Goal: Task Accomplishment & Management: Use online tool/utility

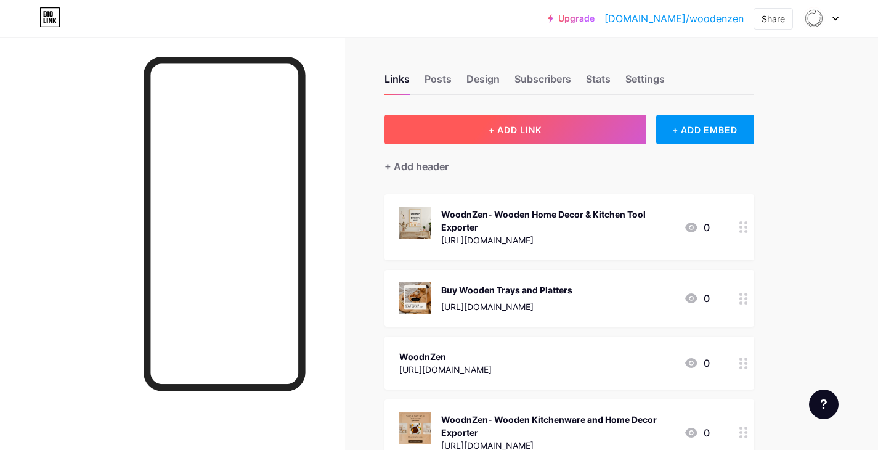
click at [496, 141] on button "+ ADD LINK" at bounding box center [516, 130] width 262 height 30
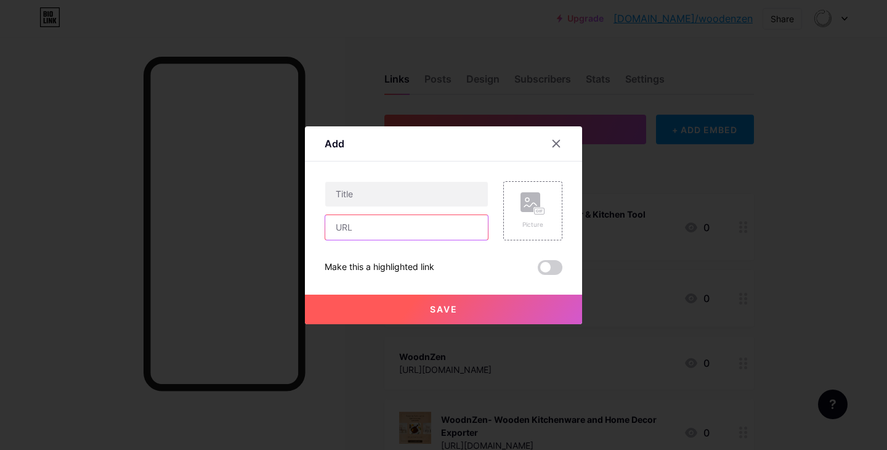
click at [370, 231] on input "text" at bounding box center [406, 227] width 163 height 25
paste input "[URL][DOMAIN_NAME]"
type input "[URL][DOMAIN_NAME]"
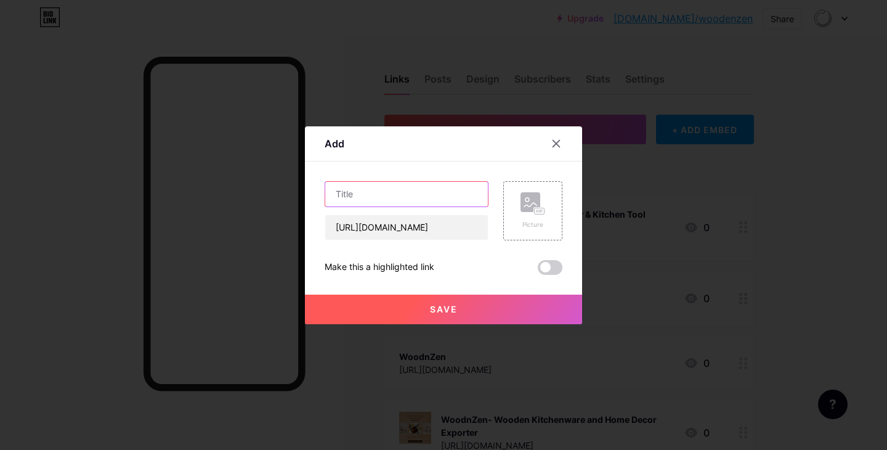
click at [369, 202] on input "text" at bounding box center [406, 194] width 163 height 25
paste input "Benefits of Using Handcrafted Wooden Kitchenware"
type input "Benefits of Using Handcrafted Wooden Kitchenware"
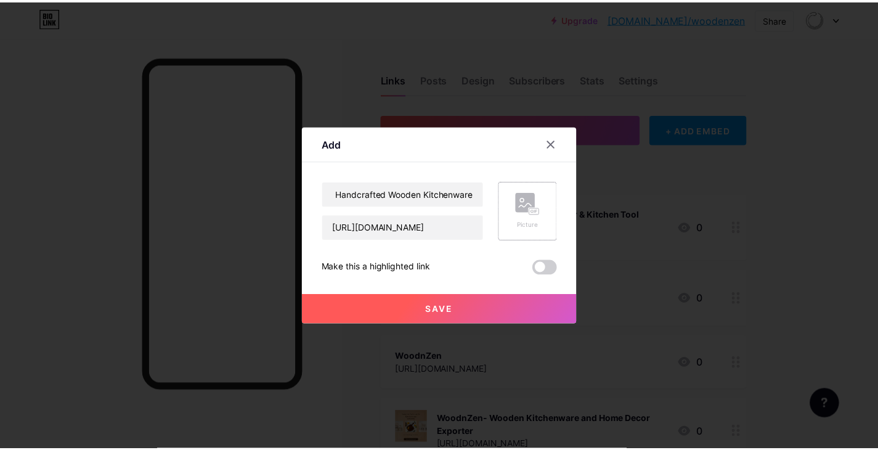
scroll to position [0, 0]
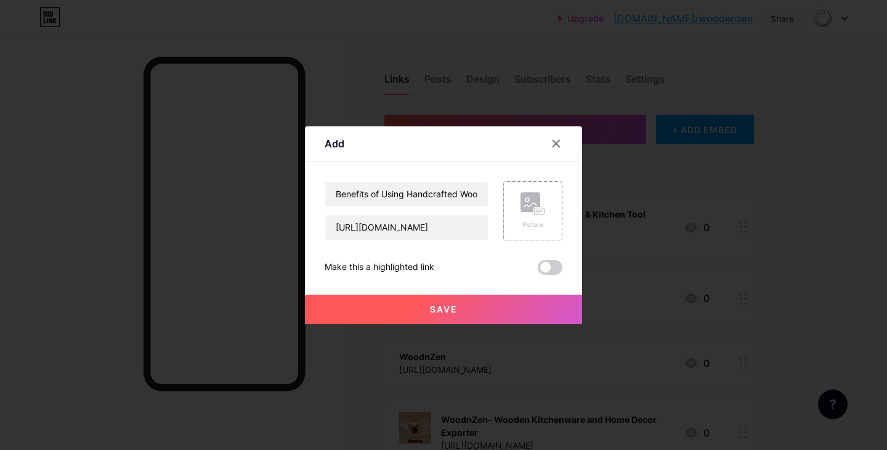
click at [525, 214] on icon at bounding box center [533, 203] width 25 height 23
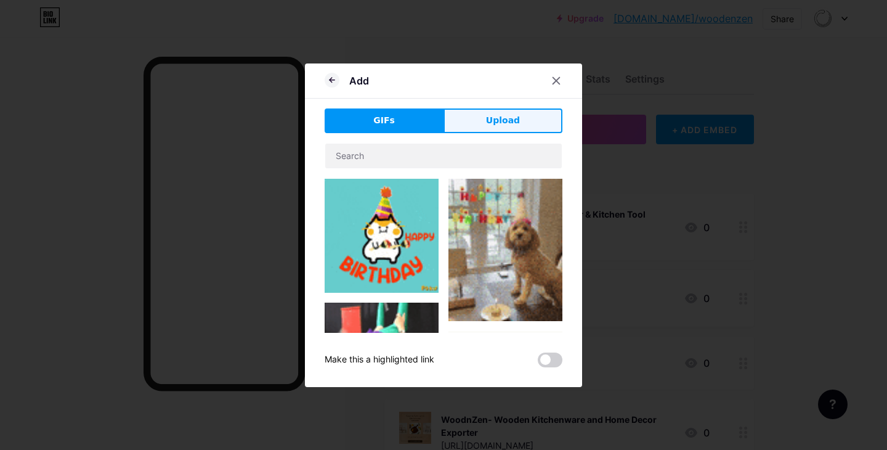
click at [486, 128] on button "Upload" at bounding box center [503, 120] width 119 height 25
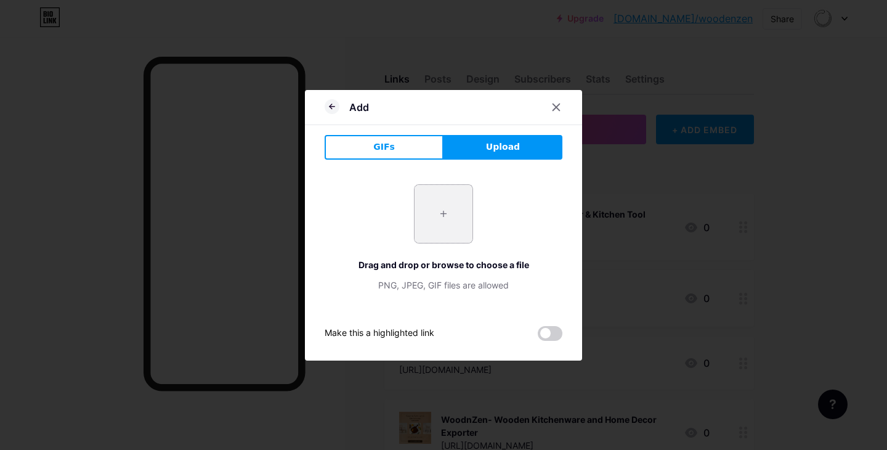
click at [457, 223] on input "file" at bounding box center [444, 214] width 58 height 58
type input "C:\fakepath\Benefits of Using Handcrafted Wooden Kitchenware.jpg"
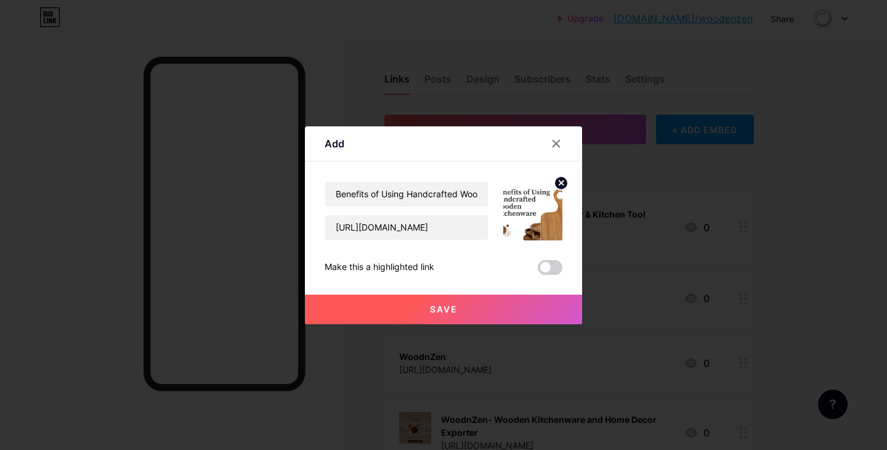
click at [472, 296] on button "Save" at bounding box center [443, 310] width 277 height 30
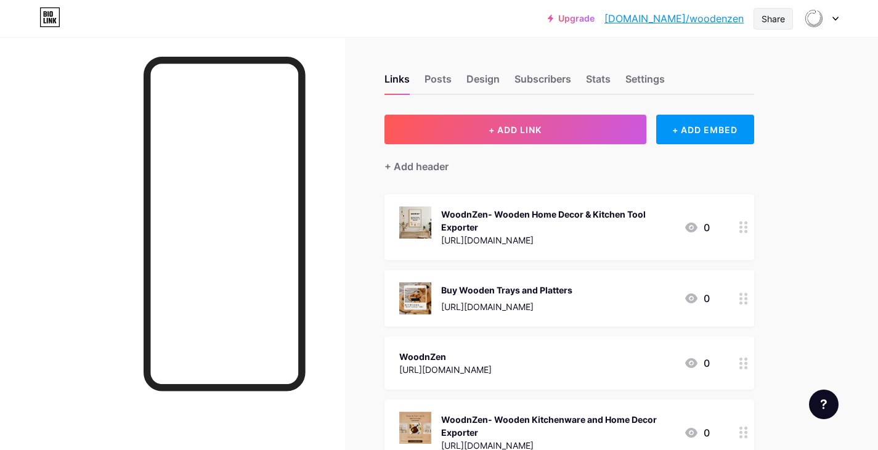
click at [768, 21] on div "Share" at bounding box center [773, 18] width 23 height 13
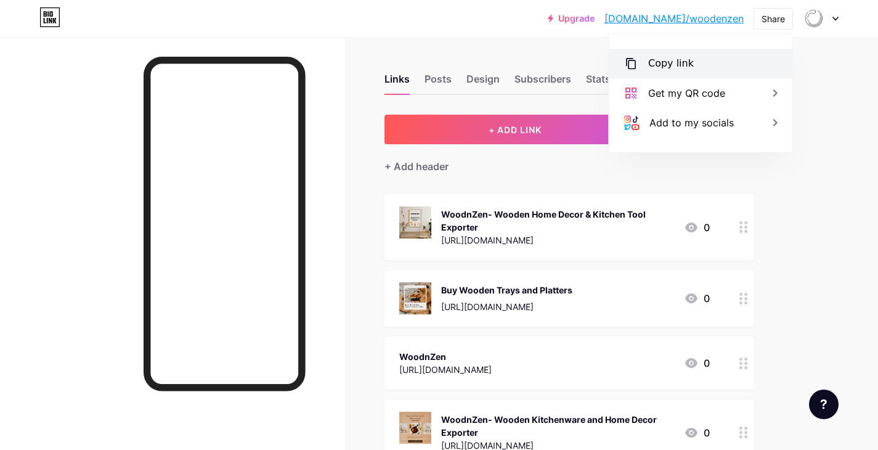
click at [669, 60] on div "Copy link" at bounding box center [671, 63] width 46 height 15
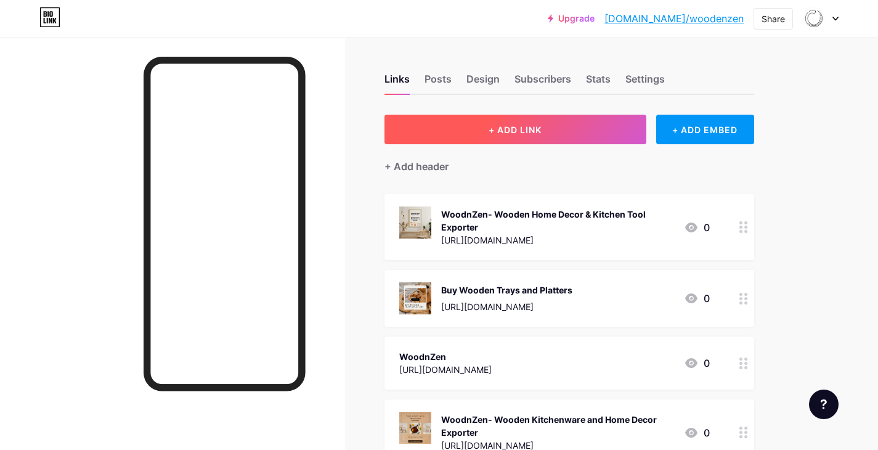
click at [555, 122] on button "+ ADD LINK" at bounding box center [516, 130] width 262 height 30
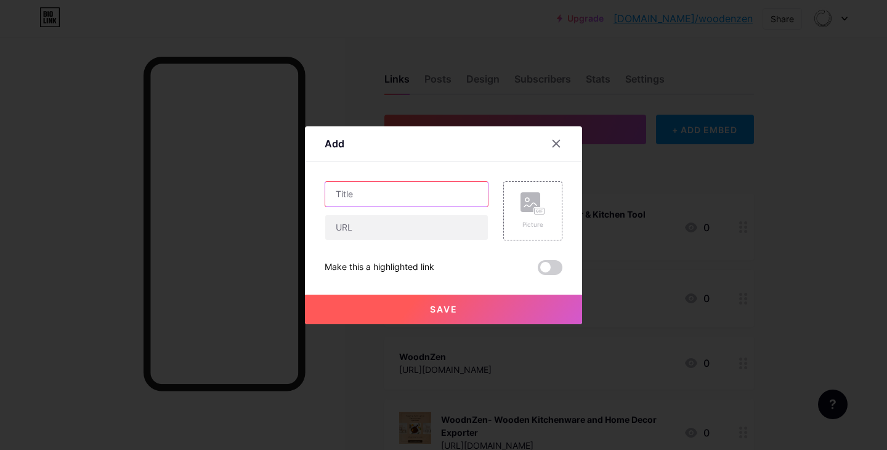
click at [332, 199] on input "text" at bounding box center [406, 194] width 163 height 25
click at [364, 224] on input "text" at bounding box center [406, 227] width 163 height 25
paste input "[URL][DOMAIN_NAME]"
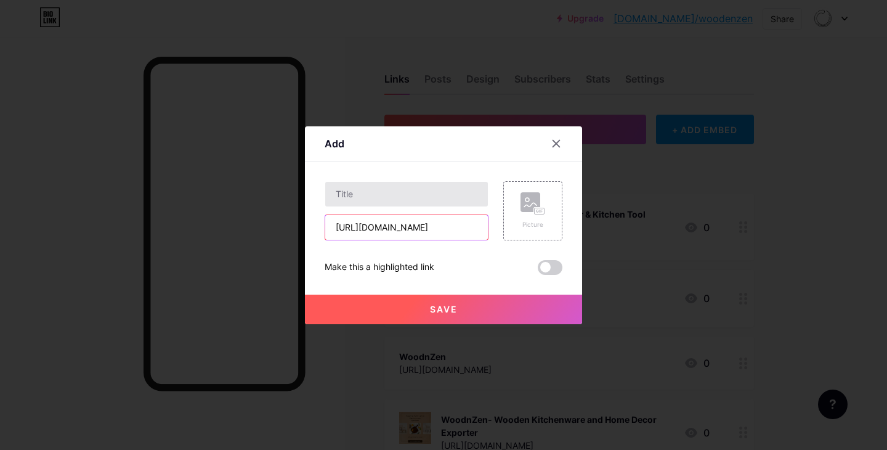
type input "[URL][DOMAIN_NAME]"
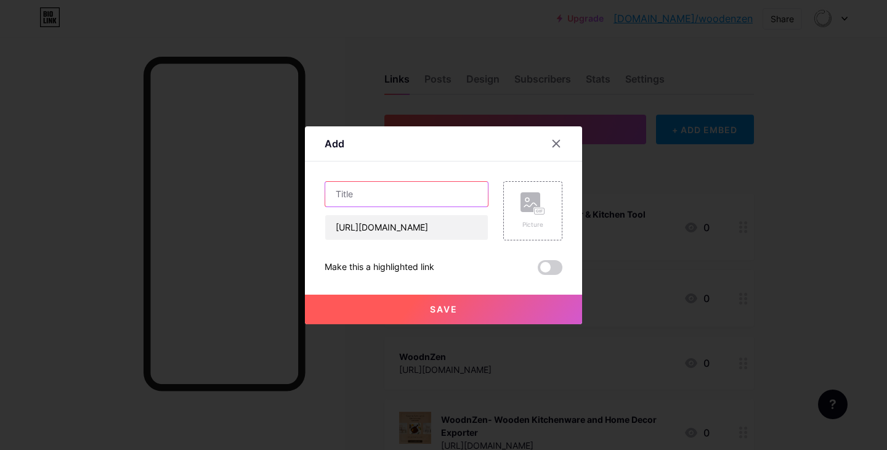
scroll to position [0, 0]
click at [378, 198] on input "text" at bounding box center [406, 194] width 163 height 25
paste input "Benefits of Using Handcrafted Wooden Kitchenware"
type input "Benefits of Using Handcrafted Wooden Kitchenware"
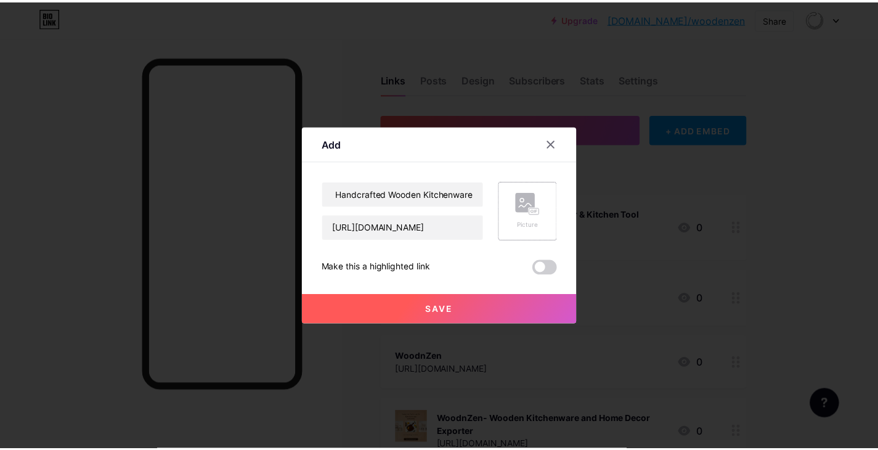
scroll to position [0, 0]
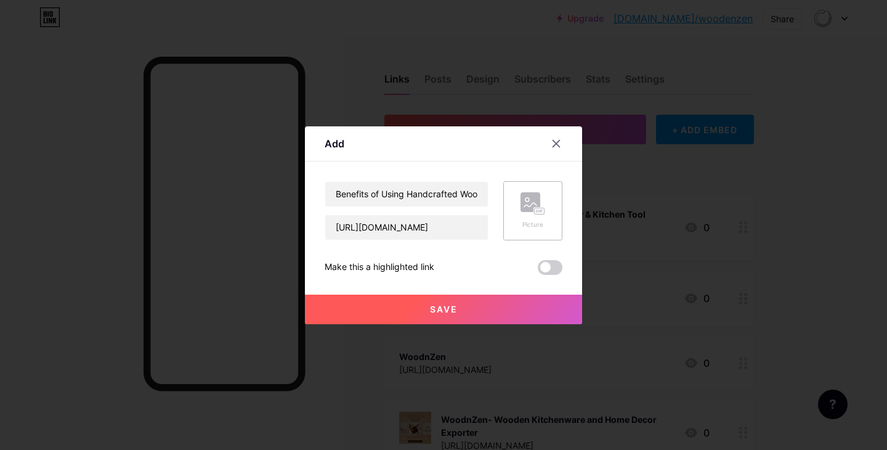
click at [532, 217] on div "Picture" at bounding box center [533, 210] width 25 height 37
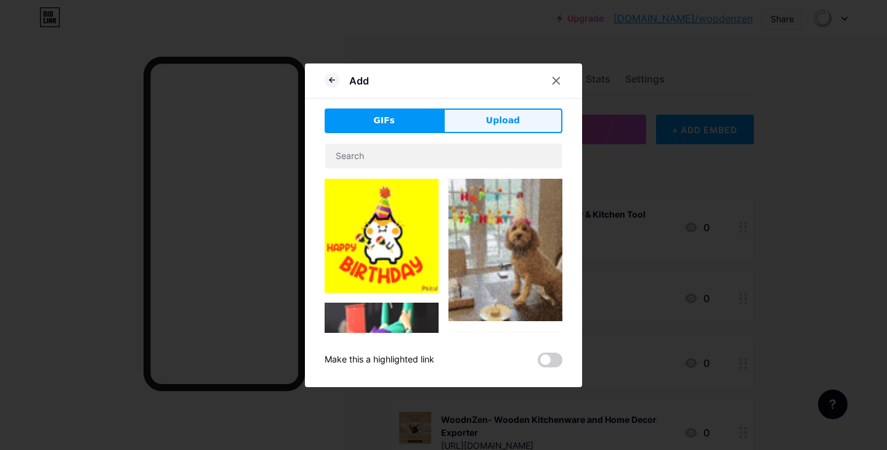
click at [504, 124] on span "Upload" at bounding box center [503, 120] width 34 height 13
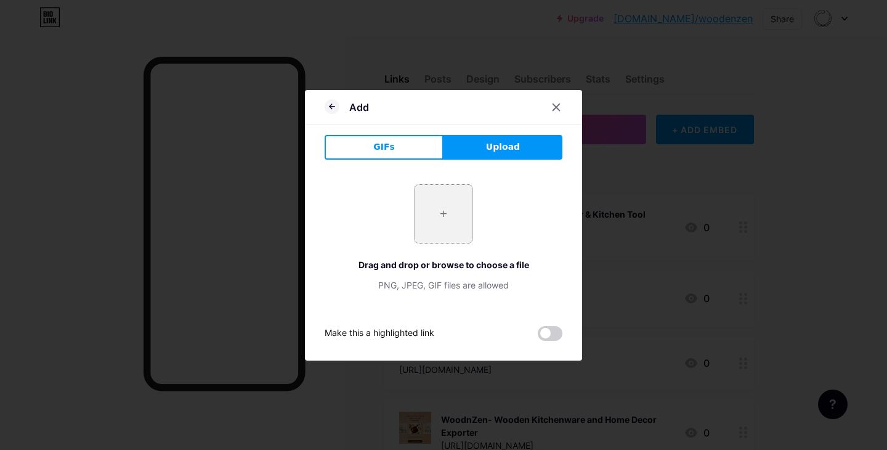
click at [443, 224] on input "file" at bounding box center [444, 214] width 58 height 58
type input "C:\fakepath\Benefits of Using Handcrafted Wooden Kitchenware.jpg"
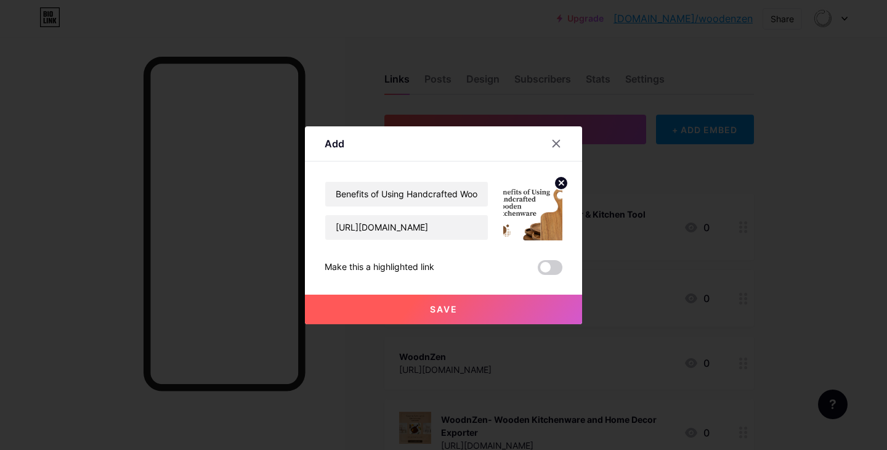
click at [456, 314] on button "Save" at bounding box center [443, 310] width 277 height 30
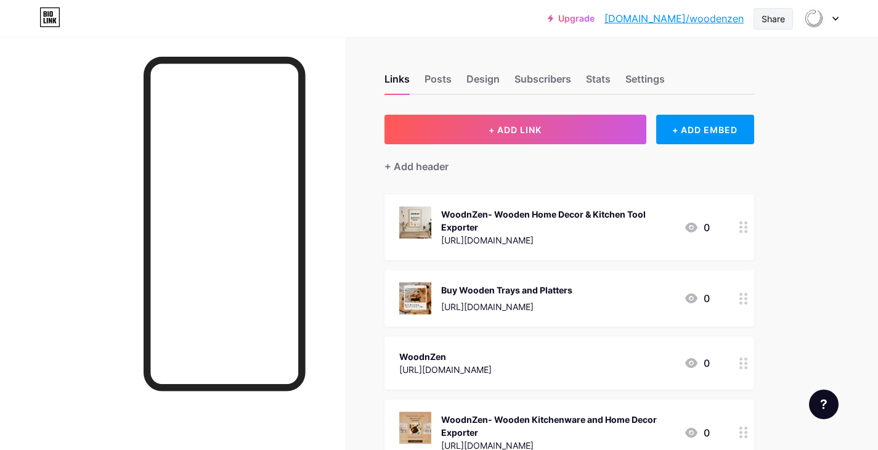
click at [775, 21] on div "Share" at bounding box center [773, 18] width 23 height 13
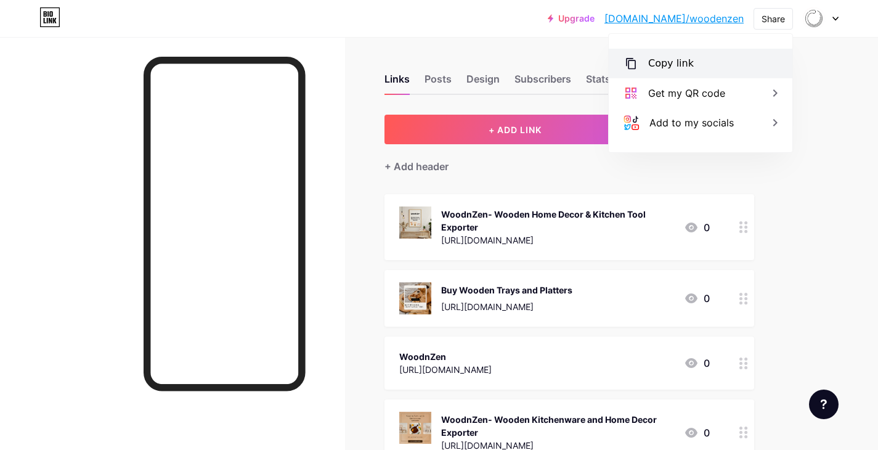
click at [693, 62] on div "Copy link" at bounding box center [701, 64] width 184 height 30
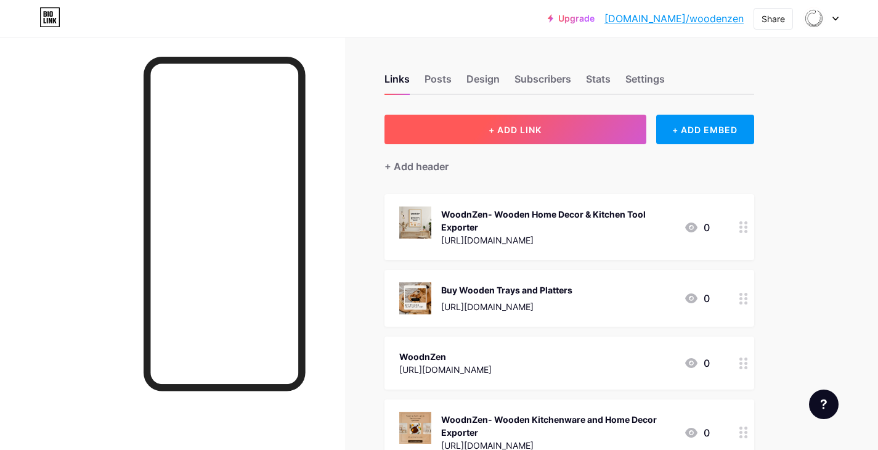
click at [502, 139] on button "+ ADD LINK" at bounding box center [516, 130] width 262 height 30
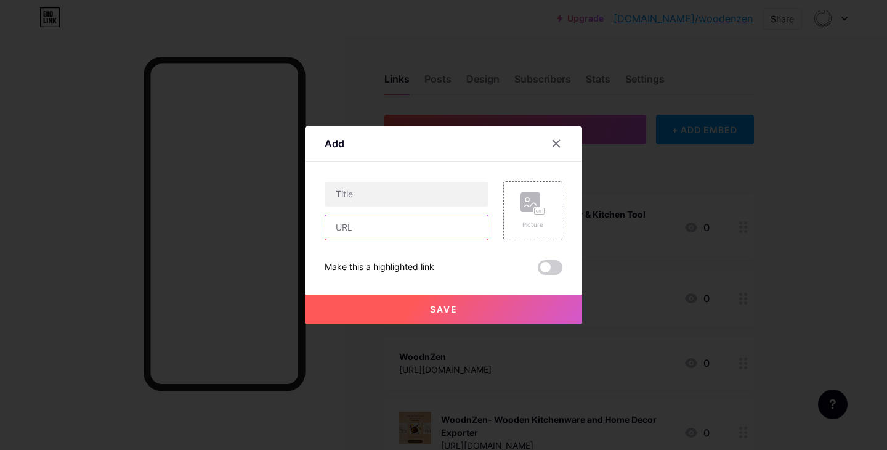
click at [394, 234] on input "text" at bounding box center [406, 227] width 163 height 25
paste input "[URL][DOMAIN_NAME]"
type input "[URL][DOMAIN_NAME]"
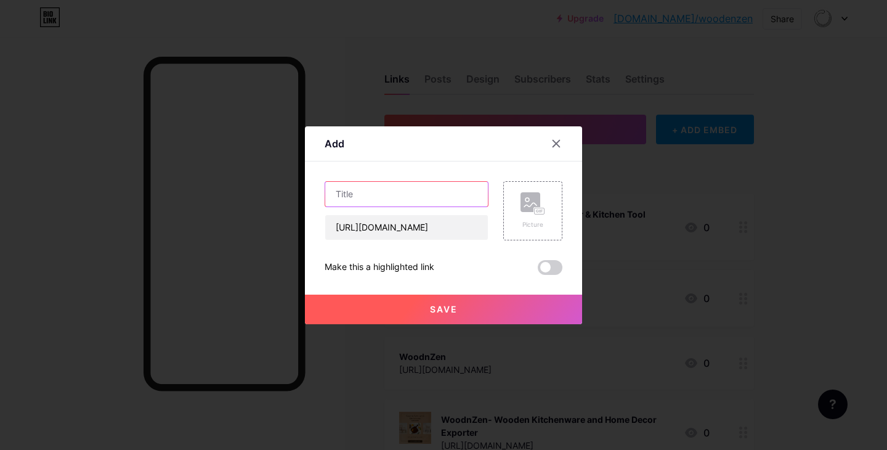
click at [385, 199] on input "text" at bounding box center [406, 194] width 163 height 25
paste input "The Ultimate Guide to Choosing the Best Wooden Chopping Board"
type input "The Ultimate Guide to Choosing the Best Wooden Chopping Board"
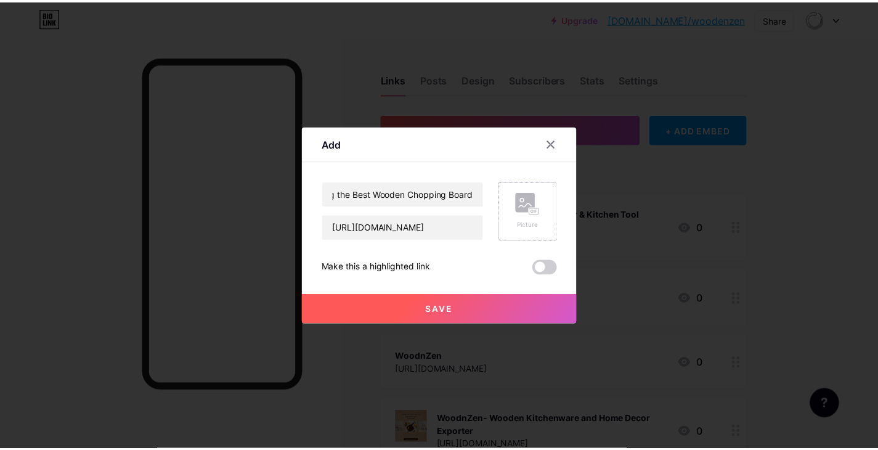
scroll to position [0, 0]
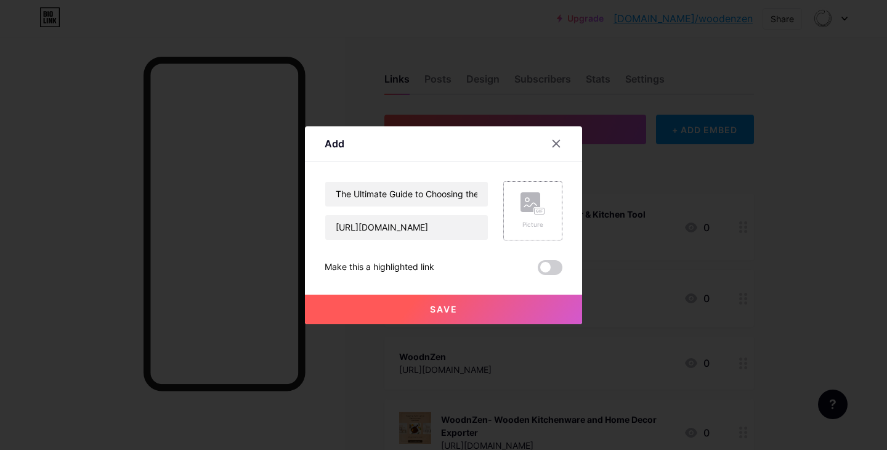
click at [531, 214] on icon at bounding box center [533, 203] width 25 height 23
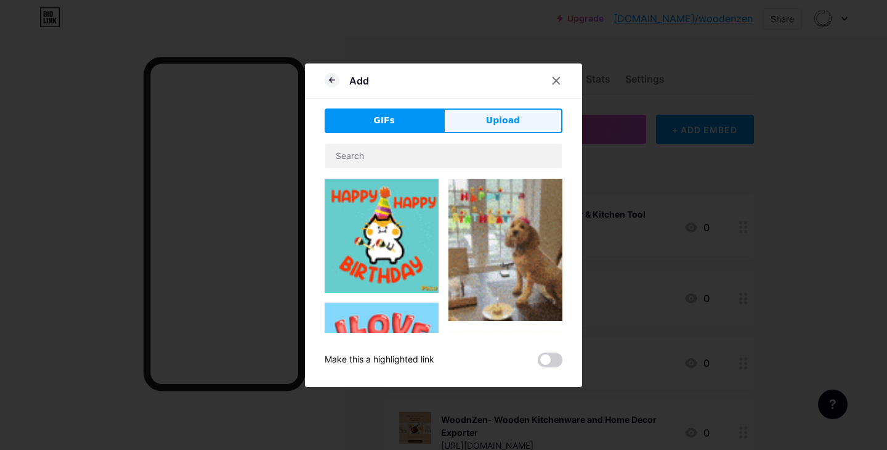
click at [512, 126] on span "Upload" at bounding box center [503, 120] width 34 height 13
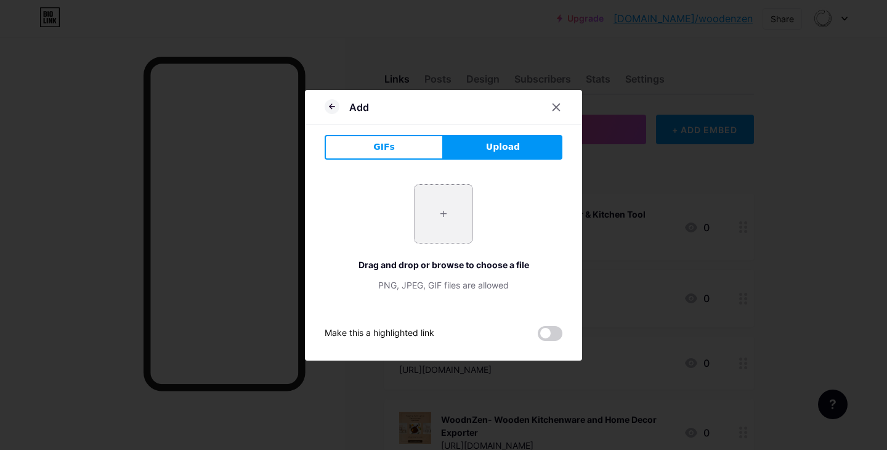
click at [443, 206] on input "file" at bounding box center [444, 214] width 58 height 58
type input "C:\fakepath\The Ultimate Guide to Choosing Best Wooden Chopping Board.jpg"
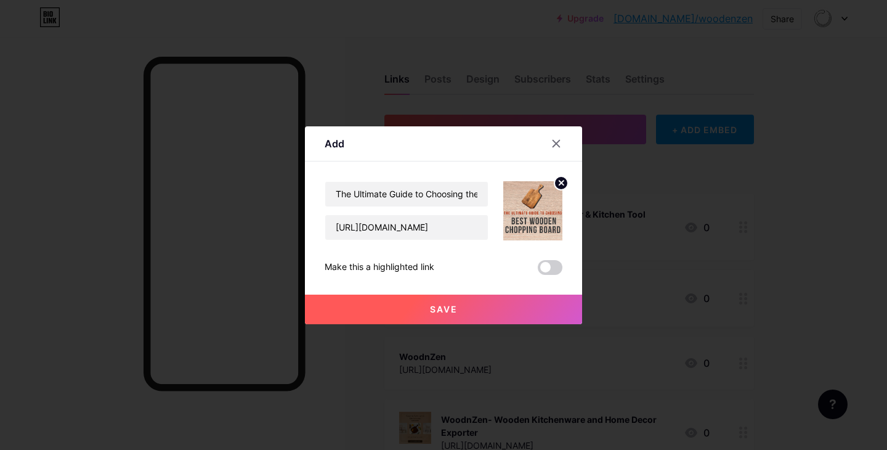
click at [487, 314] on button "Save" at bounding box center [443, 310] width 277 height 30
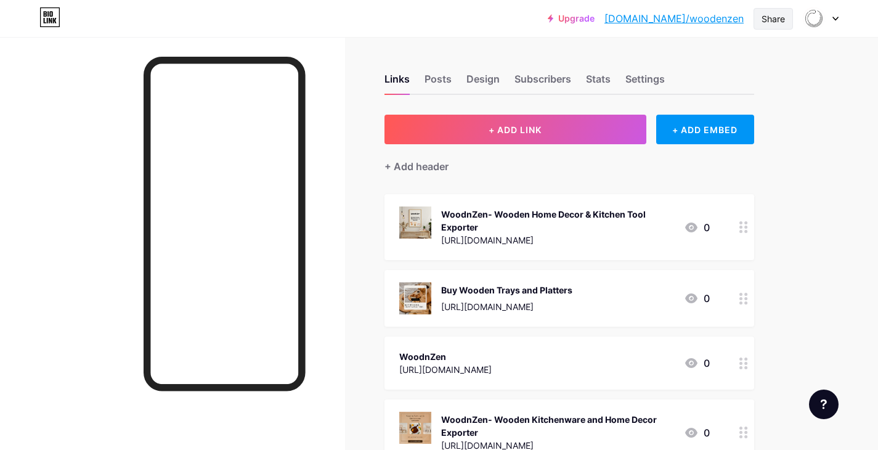
click at [779, 22] on div "Share" at bounding box center [773, 18] width 23 height 13
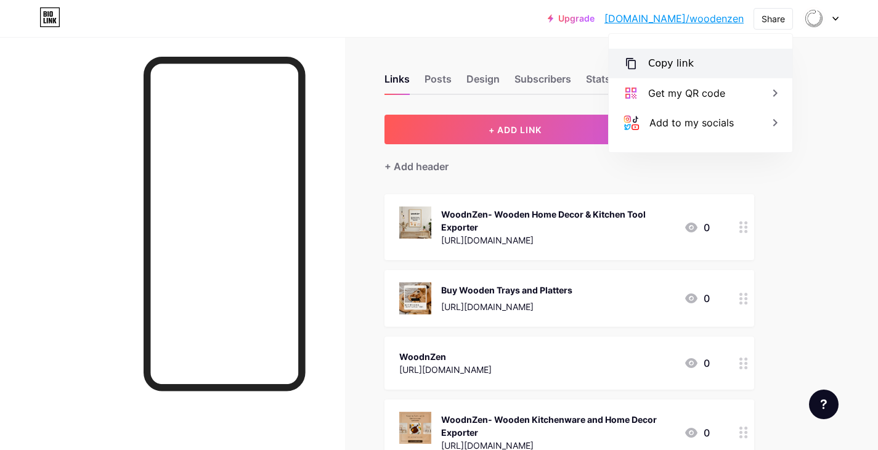
click at [683, 66] on div "Copy link" at bounding box center [671, 63] width 46 height 15
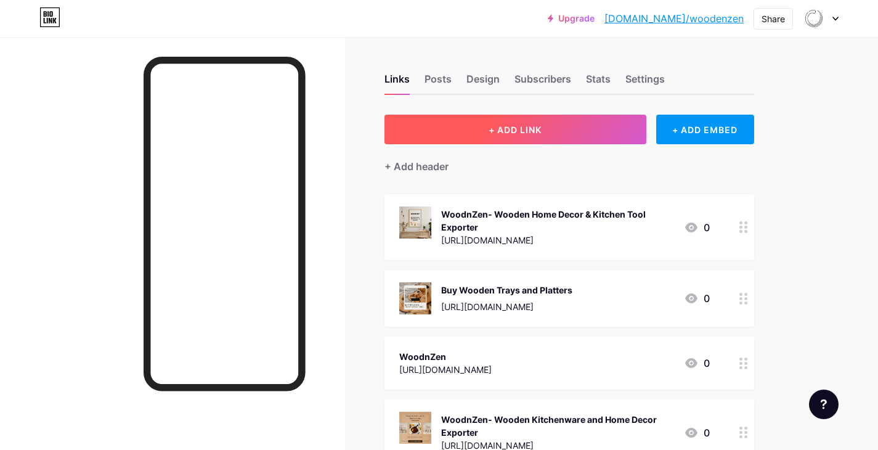
click at [565, 132] on button "+ ADD LINK" at bounding box center [516, 130] width 262 height 30
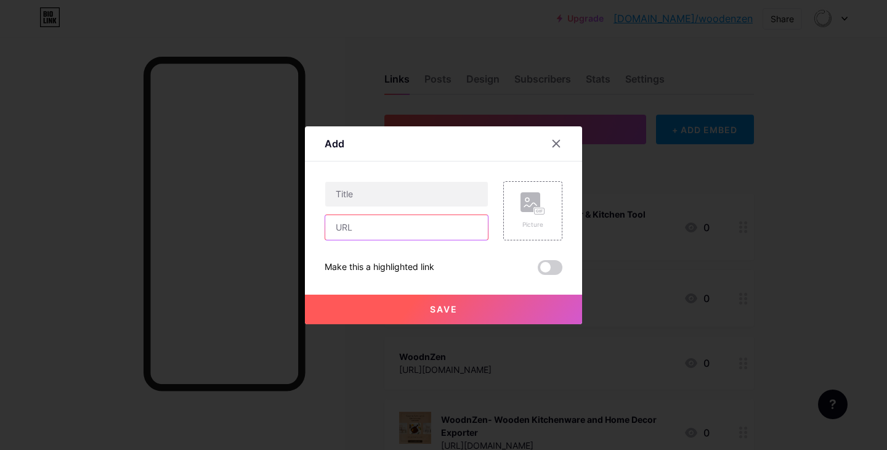
click at [360, 230] on input "text" at bounding box center [406, 227] width 163 height 25
paste input "https://woodnzen.hashnode.dev/the-ultimate-guide-to-choosing-the-best-wooden-ch…"
type input "https://woodnzen.hashnode.dev/the-ultimate-guide-to-choosing-the-best-wooden-ch…"
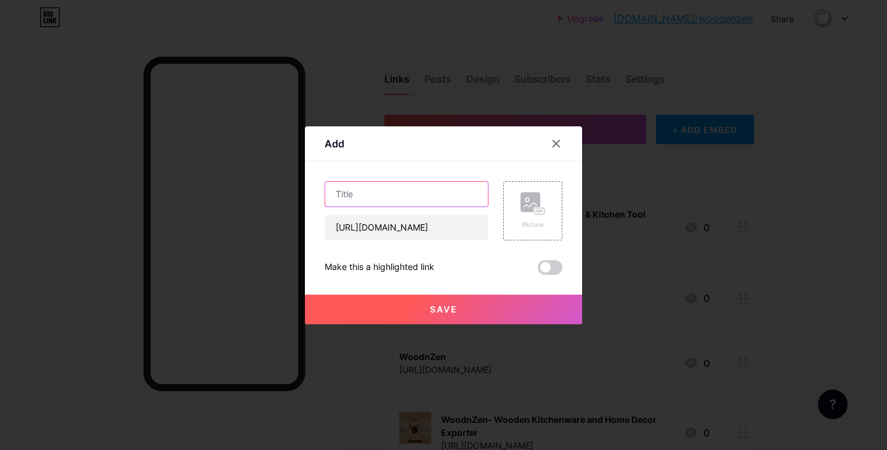
click at [369, 202] on input "text" at bounding box center [406, 194] width 163 height 25
paste input "The Ultimate Guide to Choosing the Best Wooden Chopping Board"
type input "The Ultimate Guide to Choosing the Best Wooden Chopping Board"
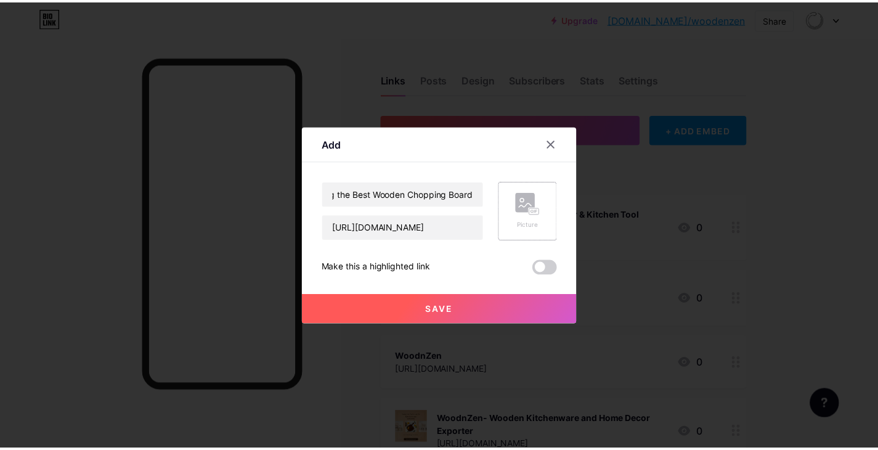
scroll to position [0, 0]
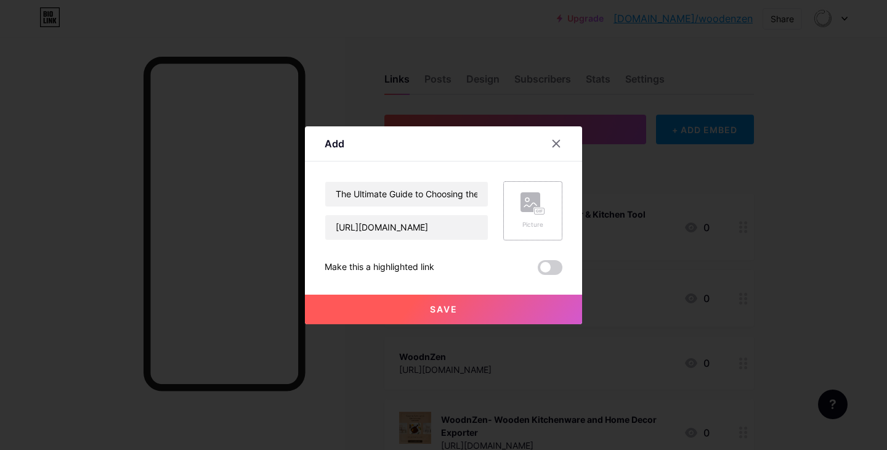
click at [533, 210] on rect at bounding box center [531, 202] width 20 height 20
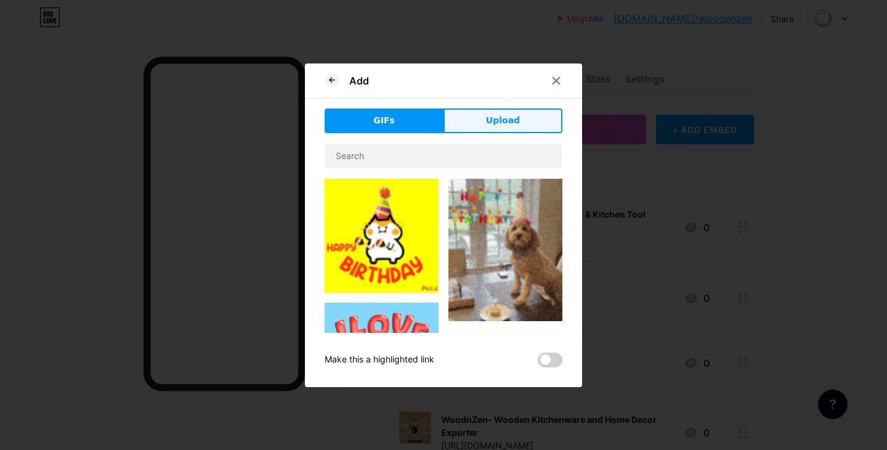
click at [508, 115] on span "Upload" at bounding box center [503, 120] width 34 height 13
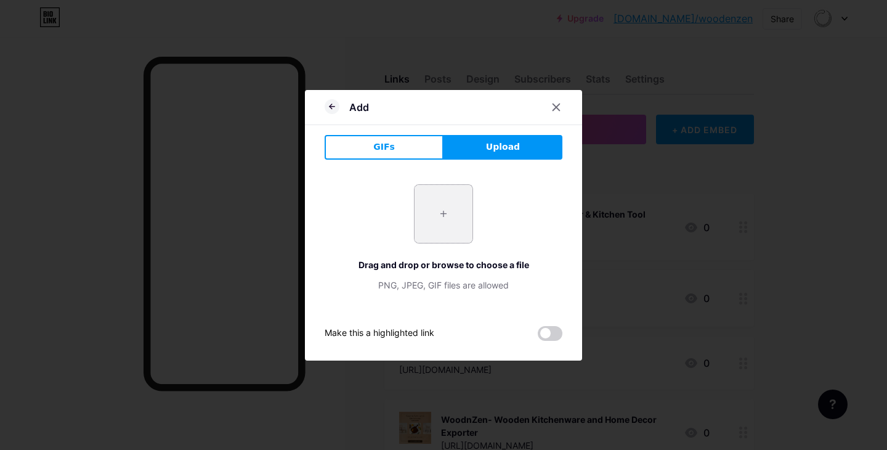
click at [450, 212] on input "file" at bounding box center [444, 214] width 58 height 58
type input "C:\fakepath\The Ultimate Guide to Choosing Best Wooden Chopping Board.jpg"
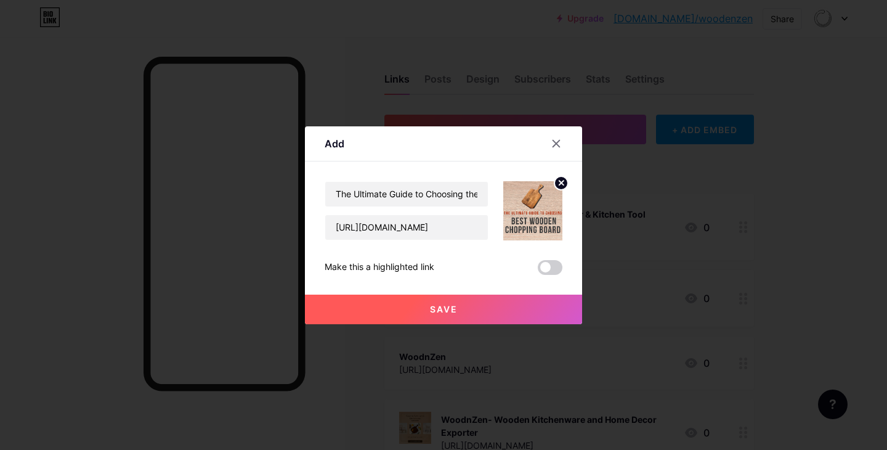
click at [515, 311] on button "Save" at bounding box center [443, 310] width 277 height 30
